Goal: Check status

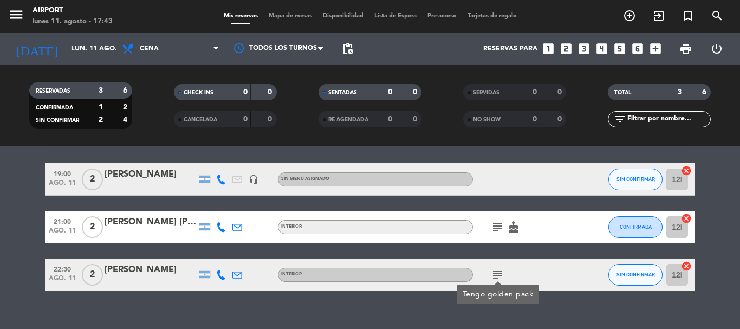
scroll to position [49, 0]
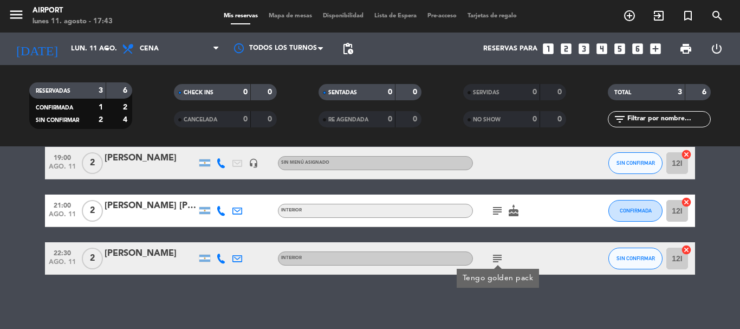
click at [500, 213] on icon "subject" at bounding box center [497, 210] width 13 height 13
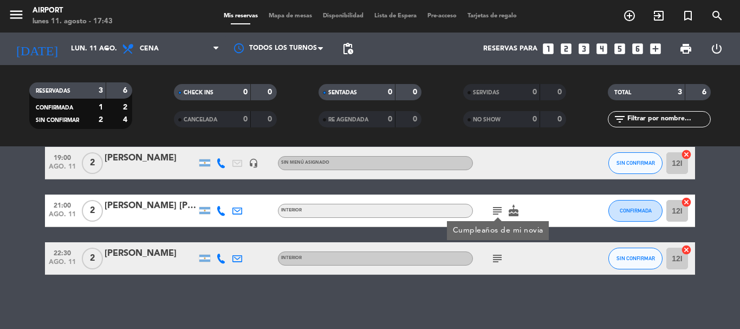
click at [499, 254] on icon "subject" at bounding box center [497, 258] width 13 height 13
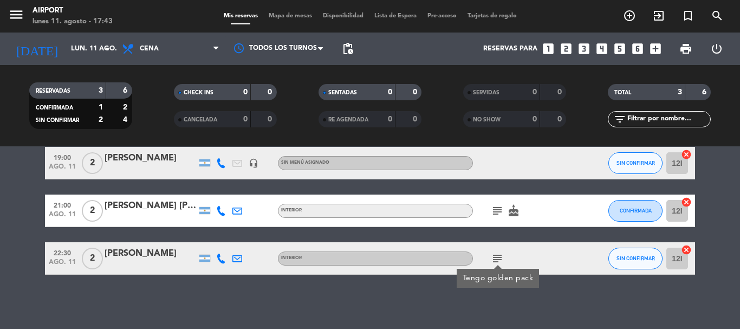
click at [484, 312] on div "No hay notas para este servicio. Haz clic para agregar una 19:00 [DATE] 2 [PERS…" at bounding box center [370, 237] width 740 height 182
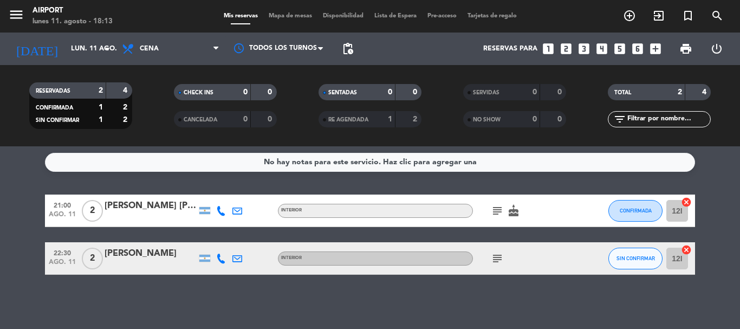
scroll to position [0, 0]
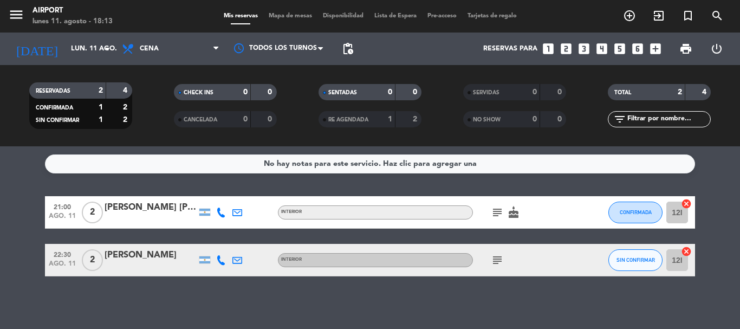
click at [495, 215] on icon "subject" at bounding box center [497, 212] width 13 height 13
click at [499, 259] on icon "subject" at bounding box center [497, 259] width 13 height 13
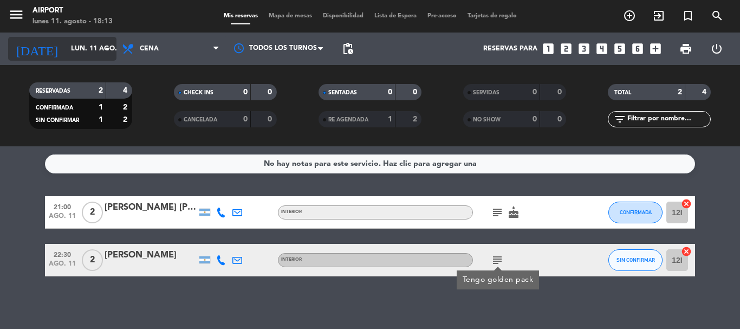
click at [77, 54] on input "lun. 11 ago." at bounding box center [111, 49] width 91 height 18
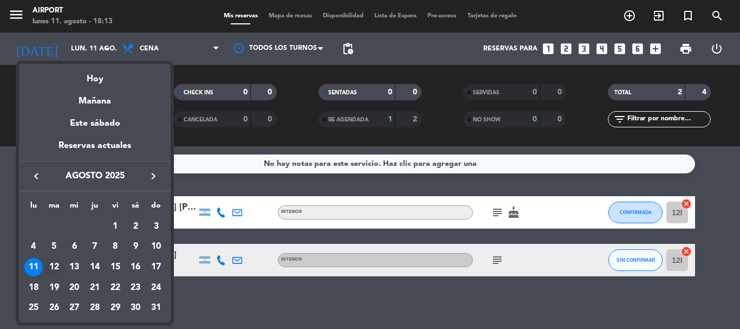
click at [58, 260] on div "12" at bounding box center [54, 267] width 18 height 18
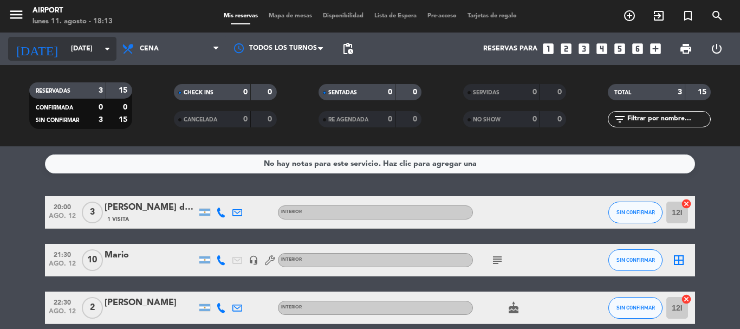
click at [66, 43] on input "[DATE]" at bounding box center [111, 49] width 91 height 18
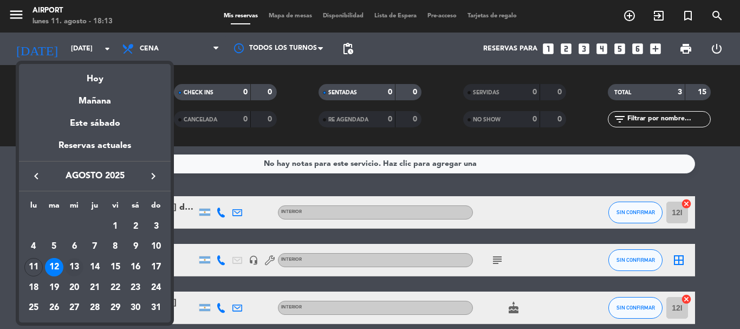
click at [80, 267] on div "13" at bounding box center [74, 267] width 18 height 18
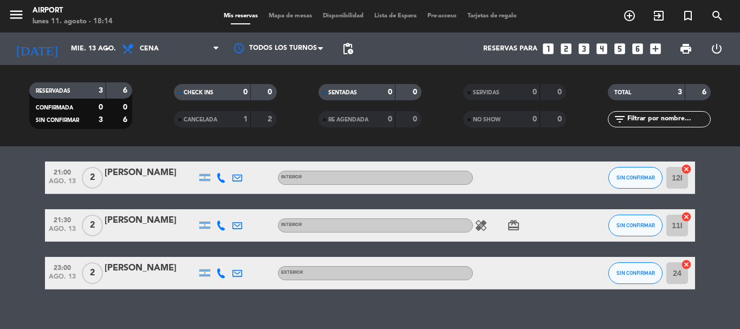
scroll to position [49, 0]
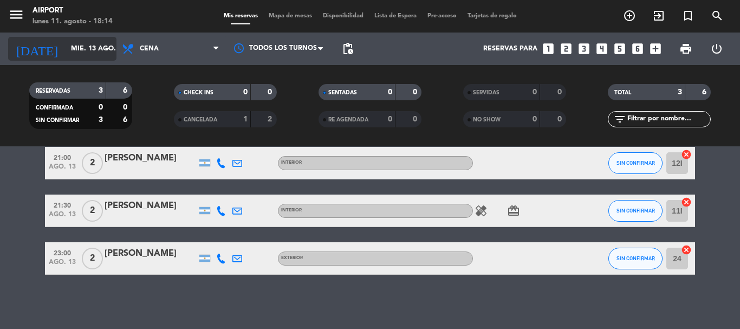
click at [74, 47] on input "mié. 13 ago." at bounding box center [111, 49] width 91 height 18
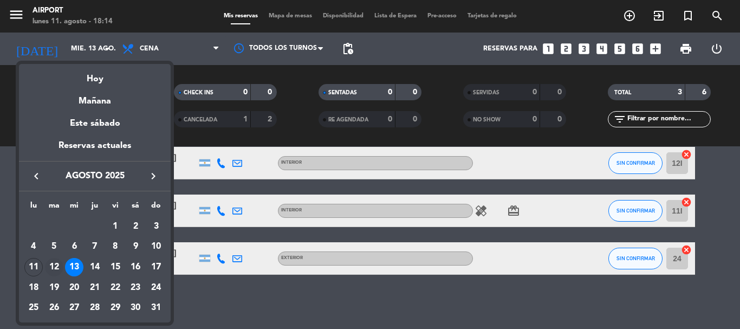
click at [55, 262] on div "12" at bounding box center [54, 267] width 18 height 18
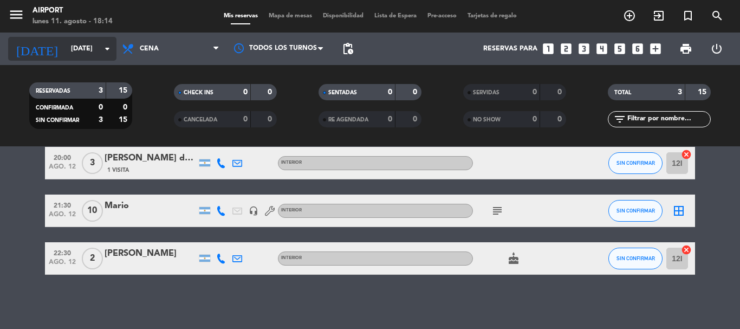
click at [73, 50] on input "[DATE]" at bounding box center [111, 49] width 91 height 18
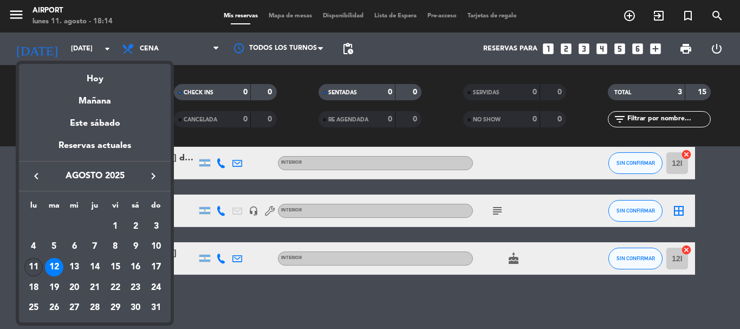
click at [39, 263] on div "11" at bounding box center [33, 267] width 18 height 18
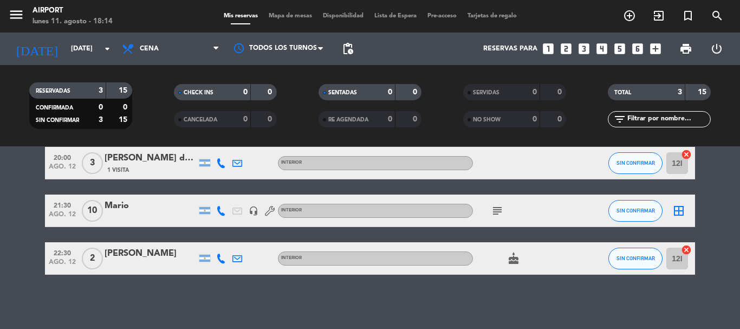
type input "lun. 11 ago."
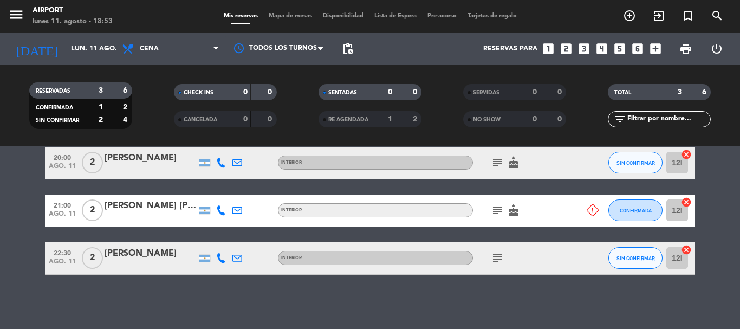
scroll to position [0, 0]
